Goal: Task Accomplishment & Management: Manage account settings

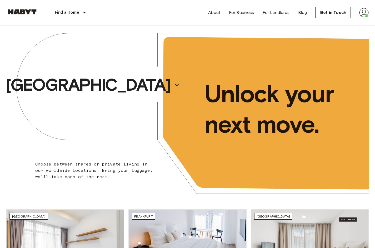
click at [363, 12] on img at bounding box center [363, 12] width 9 height 9
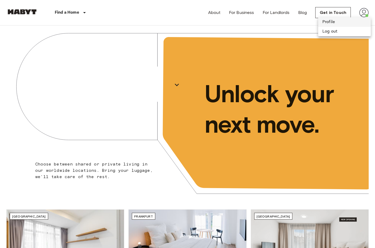
click at [346, 21] on li "Profile" at bounding box center [344, 21] width 53 height 9
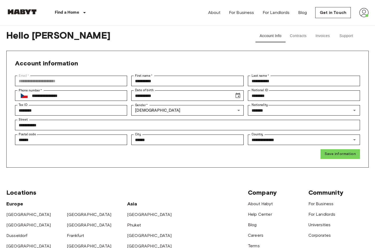
click at [304, 35] on button "Contracts" at bounding box center [298, 36] width 25 height 13
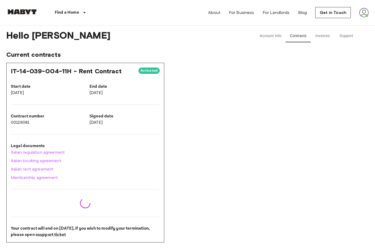
click at [325, 36] on button "Invoices" at bounding box center [323, 36] width 24 height 13
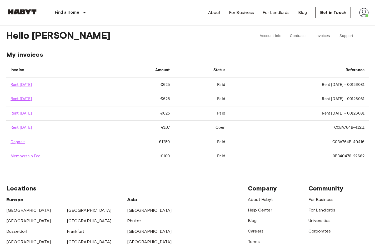
click at [304, 36] on button "Contracts" at bounding box center [298, 36] width 25 height 13
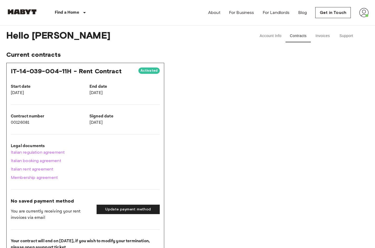
click at [345, 35] on button "Support" at bounding box center [347, 36] width 24 height 13
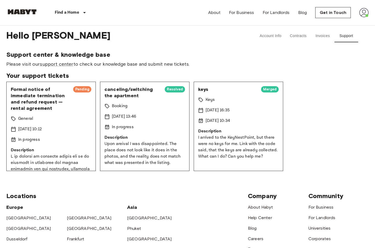
click at [300, 34] on button "Contracts" at bounding box center [298, 36] width 25 height 13
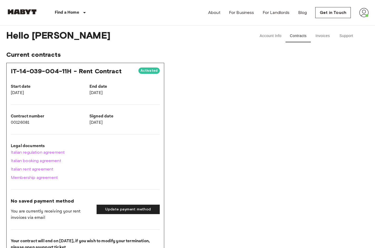
click at [349, 36] on button "Support" at bounding box center [347, 36] width 24 height 13
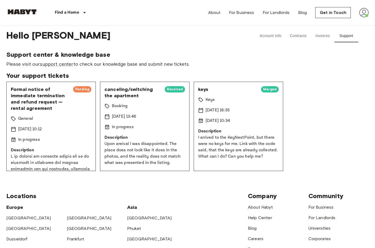
click at [296, 36] on button "Contracts" at bounding box center [298, 36] width 25 height 13
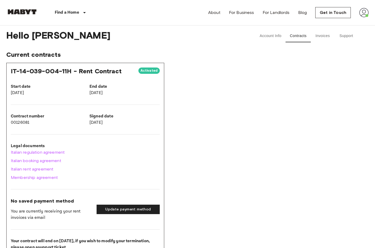
click at [158, 68] on div "Activated" at bounding box center [148, 71] width 21 height 8
click at [136, 78] on div "End date [DATE]" at bounding box center [120, 85] width 79 height 21
click at [317, 37] on button "Invoices" at bounding box center [323, 36] width 24 height 13
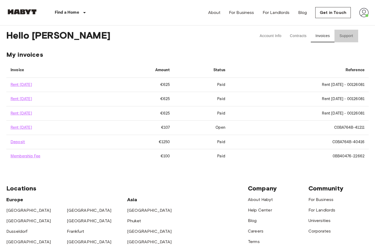
click at [342, 33] on button "Support" at bounding box center [347, 36] width 24 height 13
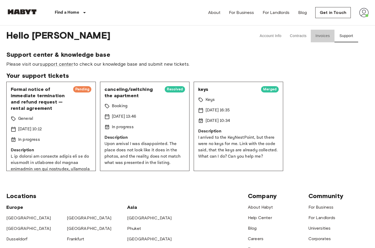
click at [327, 36] on button "Invoices" at bounding box center [323, 36] width 24 height 13
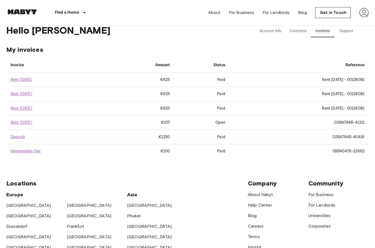
scroll to position [5, 0]
